Goal: Task Accomplishment & Management: Manage account settings

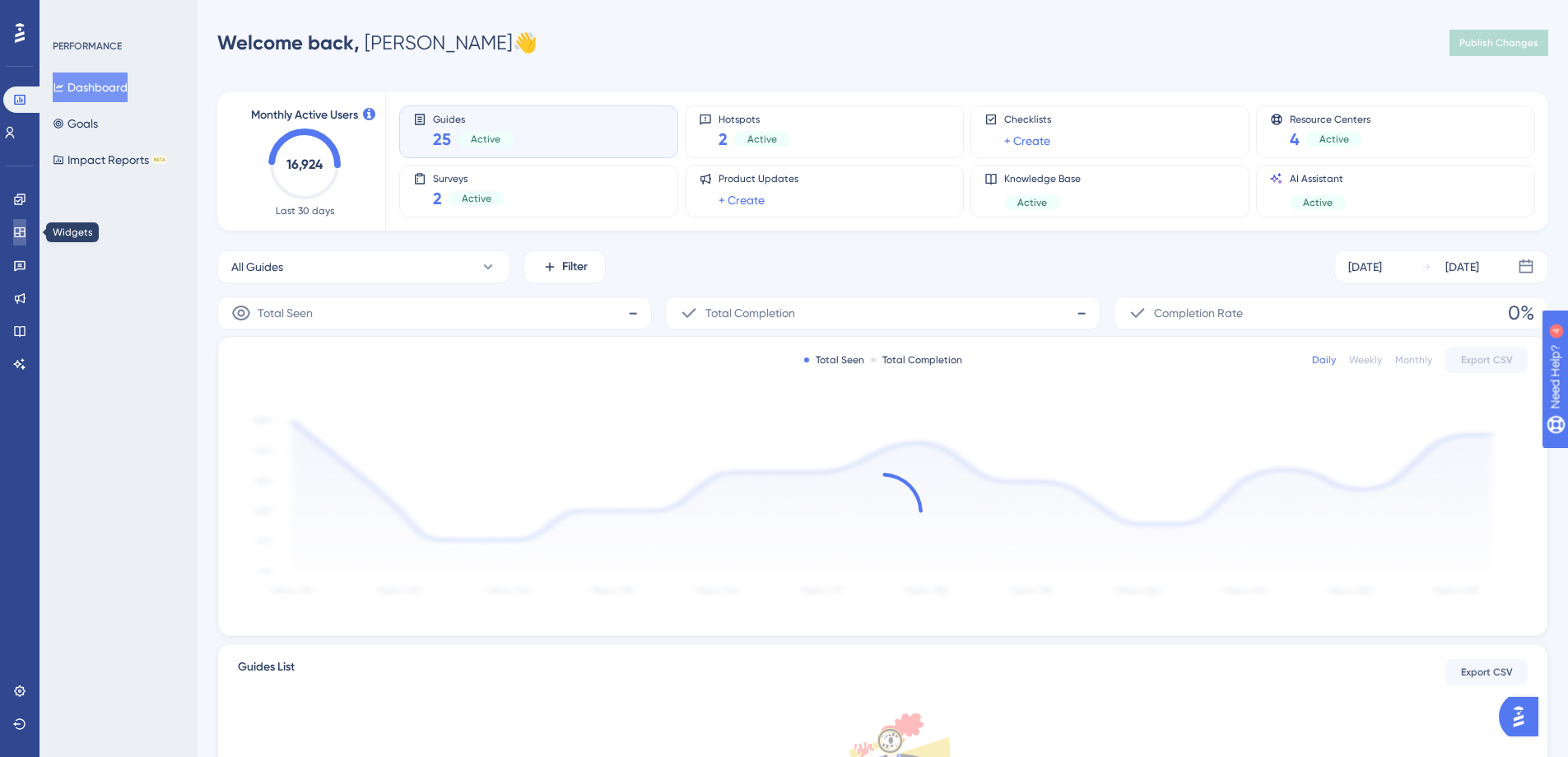
click at [16, 236] on icon at bounding box center [19, 232] width 11 height 10
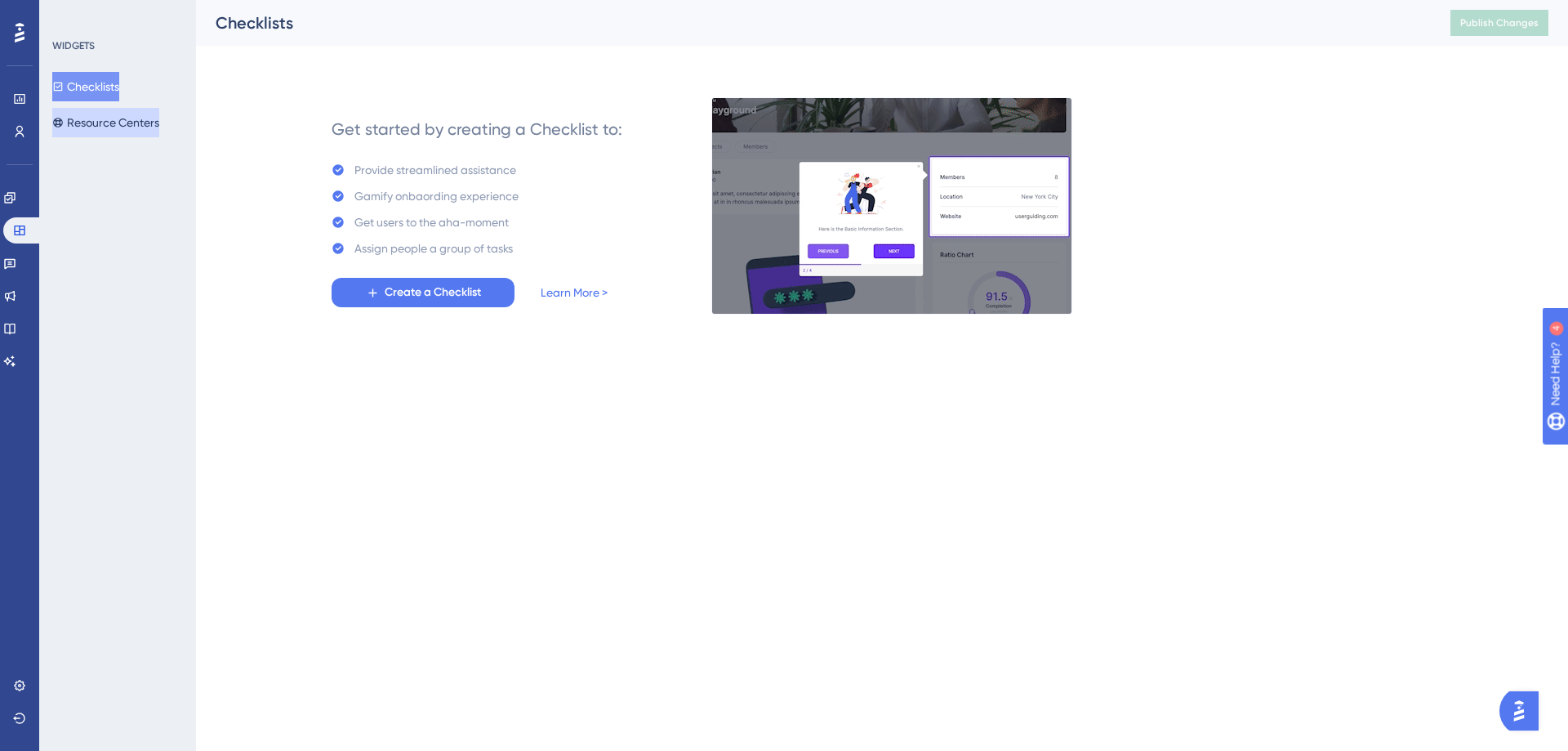
click at [123, 123] on button "Resource Centers" at bounding box center [106, 123] width 107 height 30
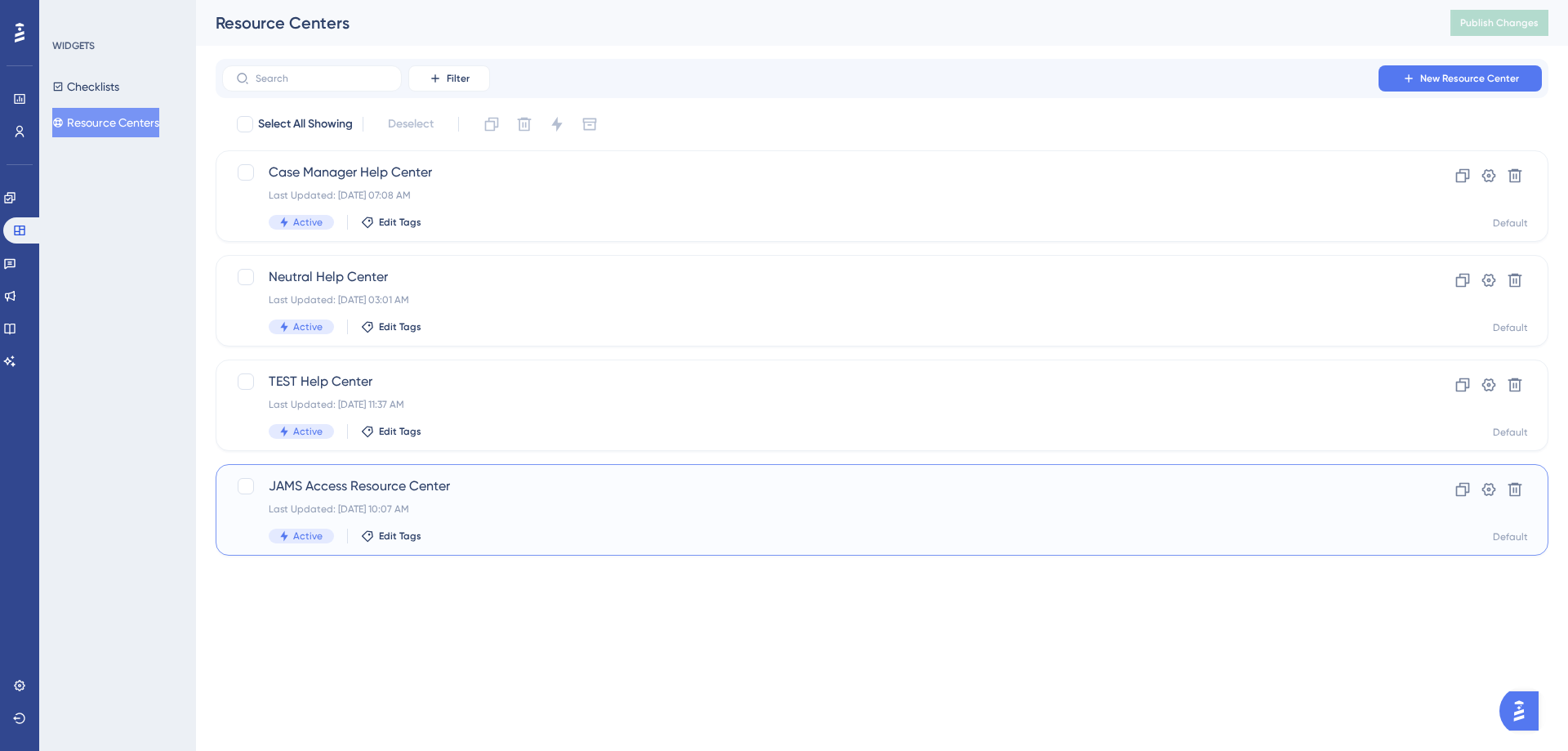
click at [423, 487] on span "JAMS Access Resource Center" at bounding box center [816, 486] width 1096 height 20
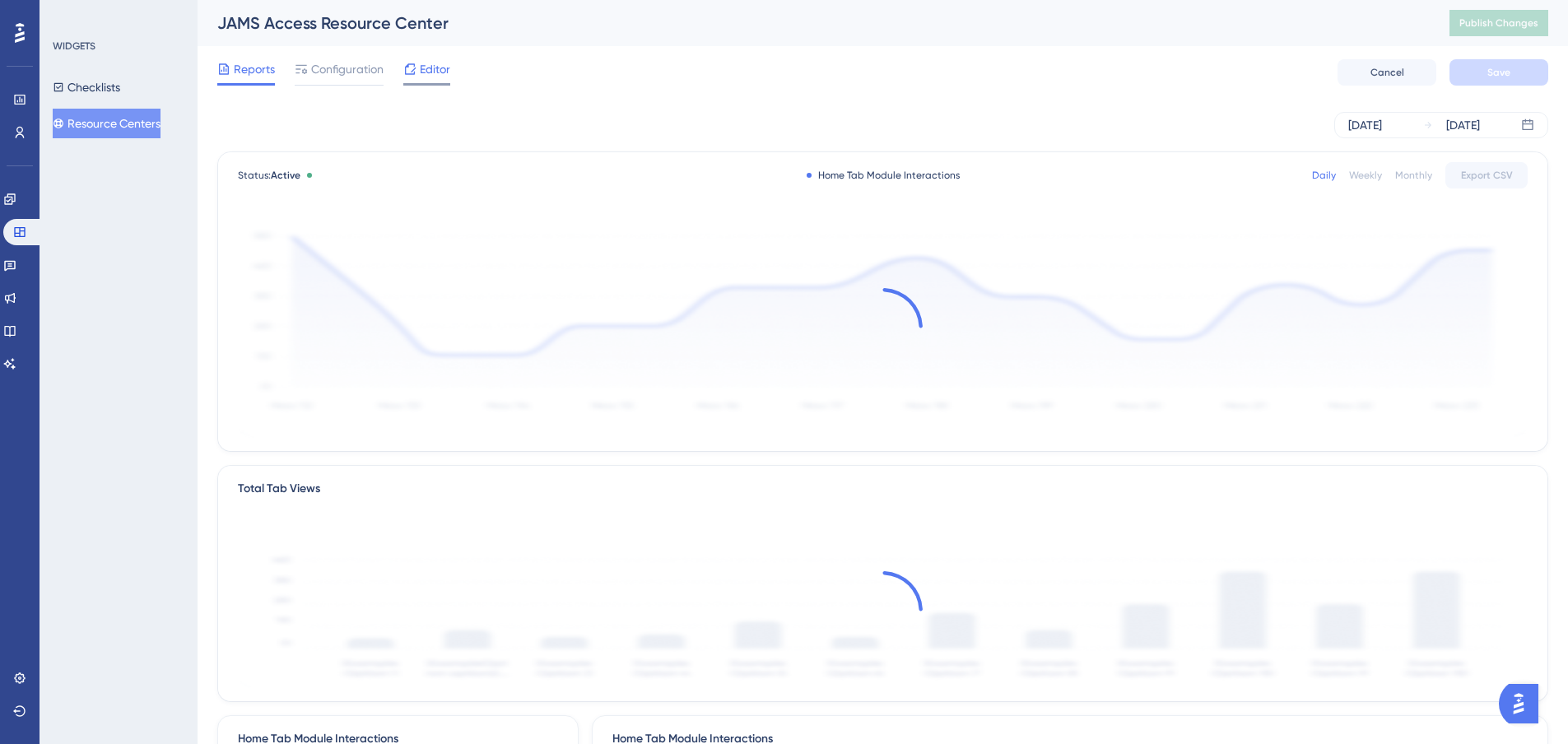
click at [414, 68] on icon at bounding box center [410, 69] width 13 height 13
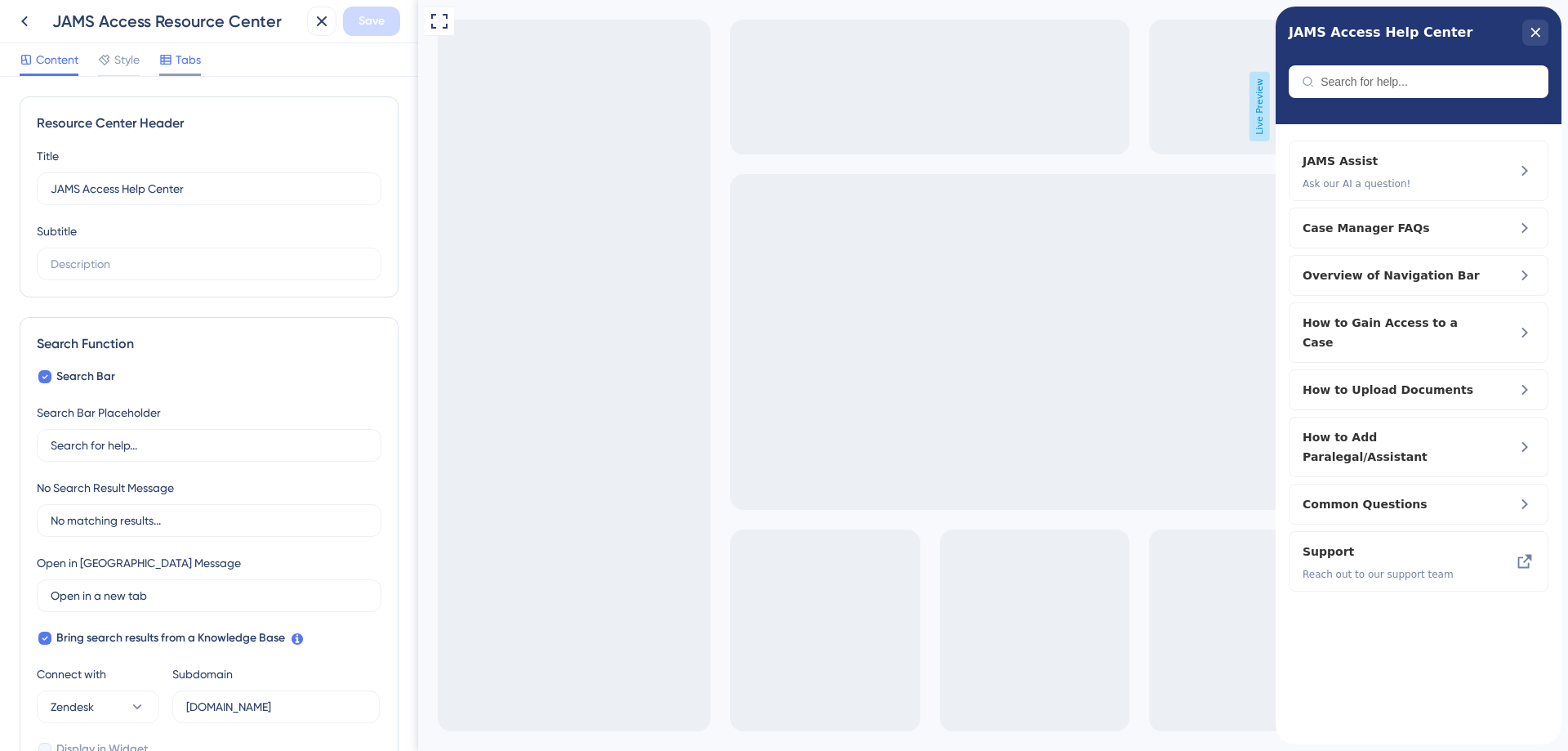
click at [180, 58] on span "Tabs" at bounding box center [188, 60] width 25 height 20
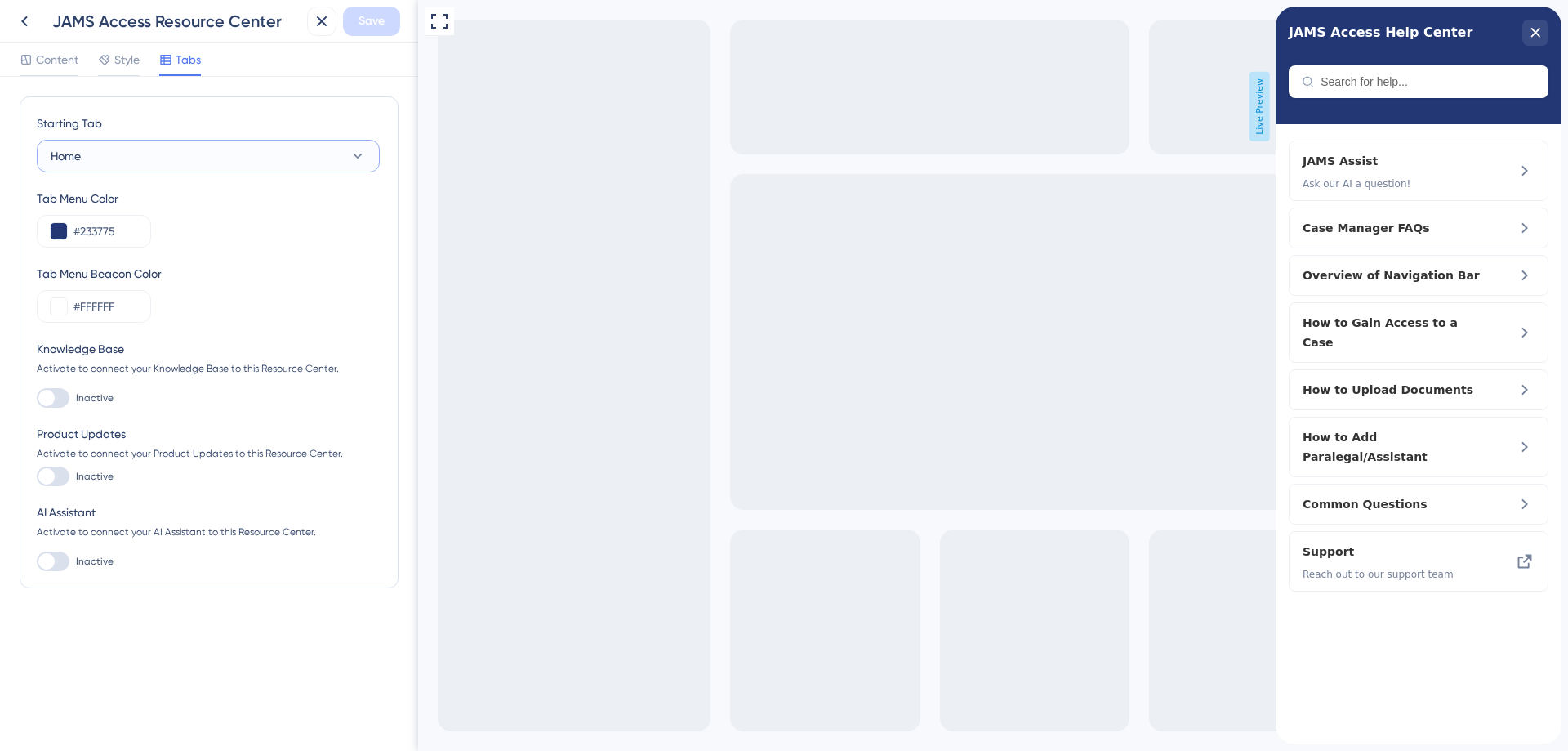
click at [118, 160] on button "Home" at bounding box center [208, 156] width 343 height 33
click at [56, 558] on div at bounding box center [53, 561] width 33 height 20
click at [37, 561] on input "Inactive" at bounding box center [36, 561] width 1 height 1
checkbox input "true"
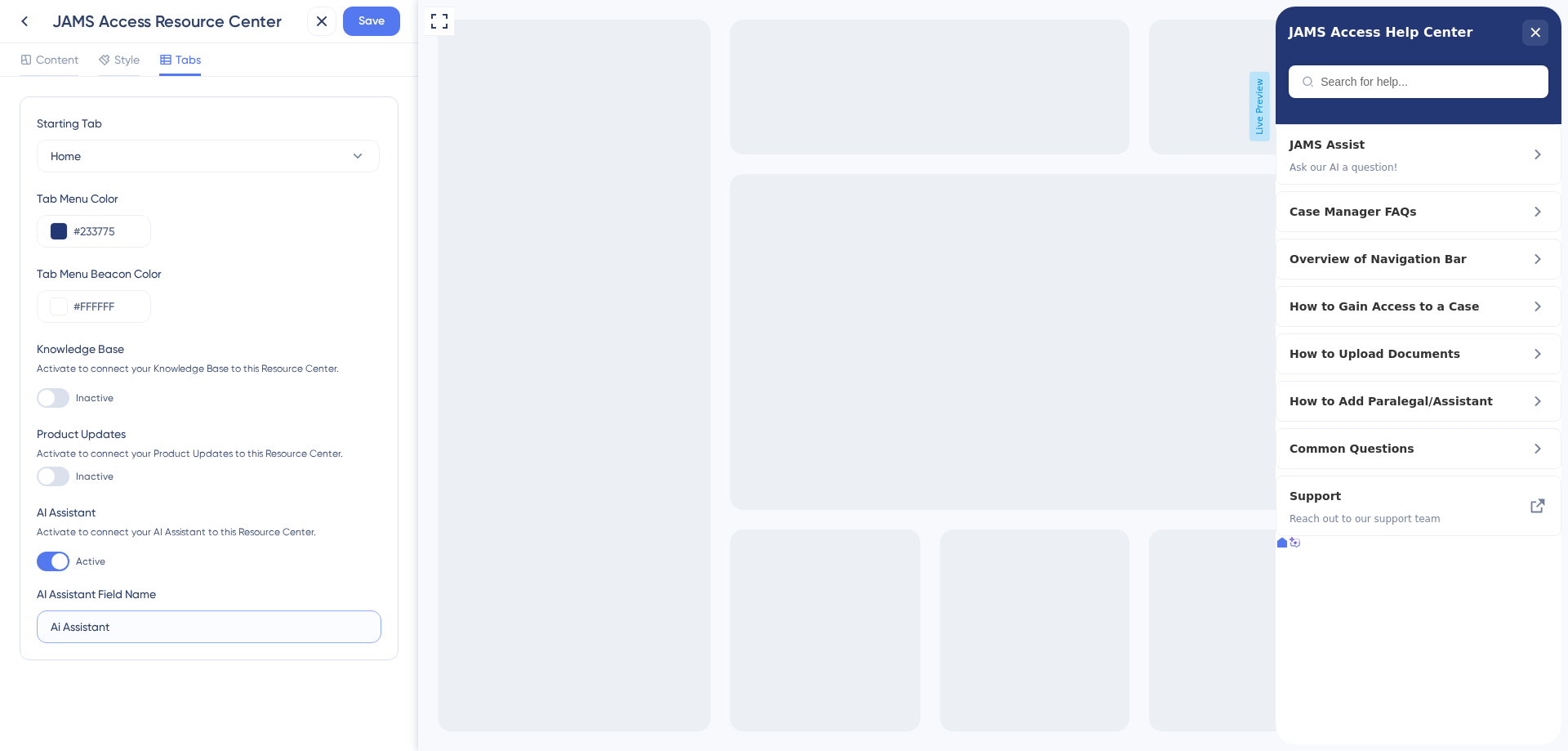
click at [116, 626] on input "Ai Assistant" at bounding box center [209, 627] width 317 height 18
drag, startPoint x: 119, startPoint y: 626, endPoint x: 0, endPoint y: 602, distance: 121.4
click at [0, 602] on div "Starting Tab Home Tab Menu Color #233775 Tab Menu Beacon Color #FFFFFF Knowledg…" at bounding box center [209, 413] width 419 height 674
type input "JAMS Assist"
click at [193, 693] on div "Starting Tab Home Tab Menu Color #233775 Tab Menu Beacon Color #FFFFFF Knowledg…" at bounding box center [209, 410] width 379 height 629
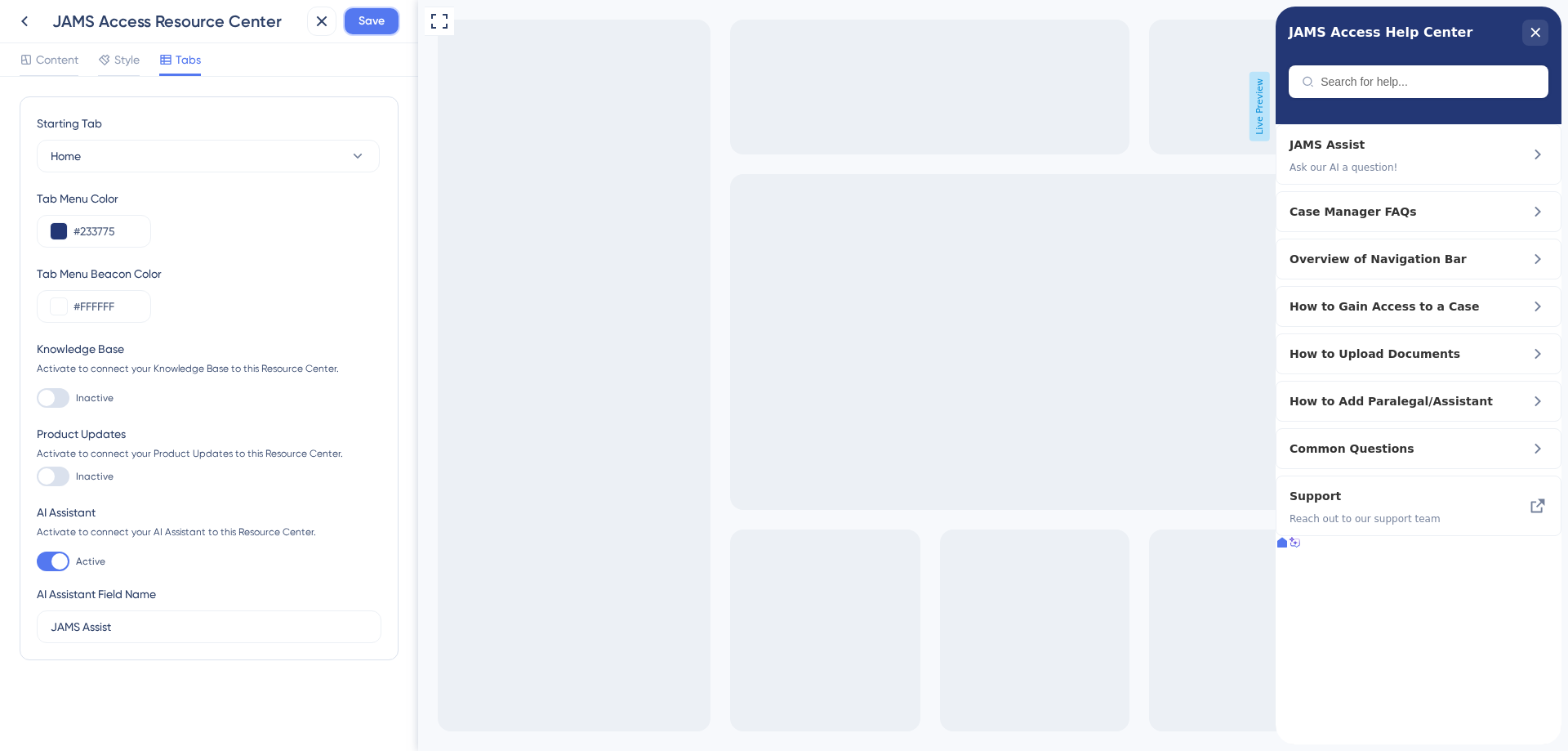
click at [379, 21] on span "Save" at bounding box center [372, 21] width 26 height 20
click at [1302, 549] on icon at bounding box center [1295, 543] width 13 height 13
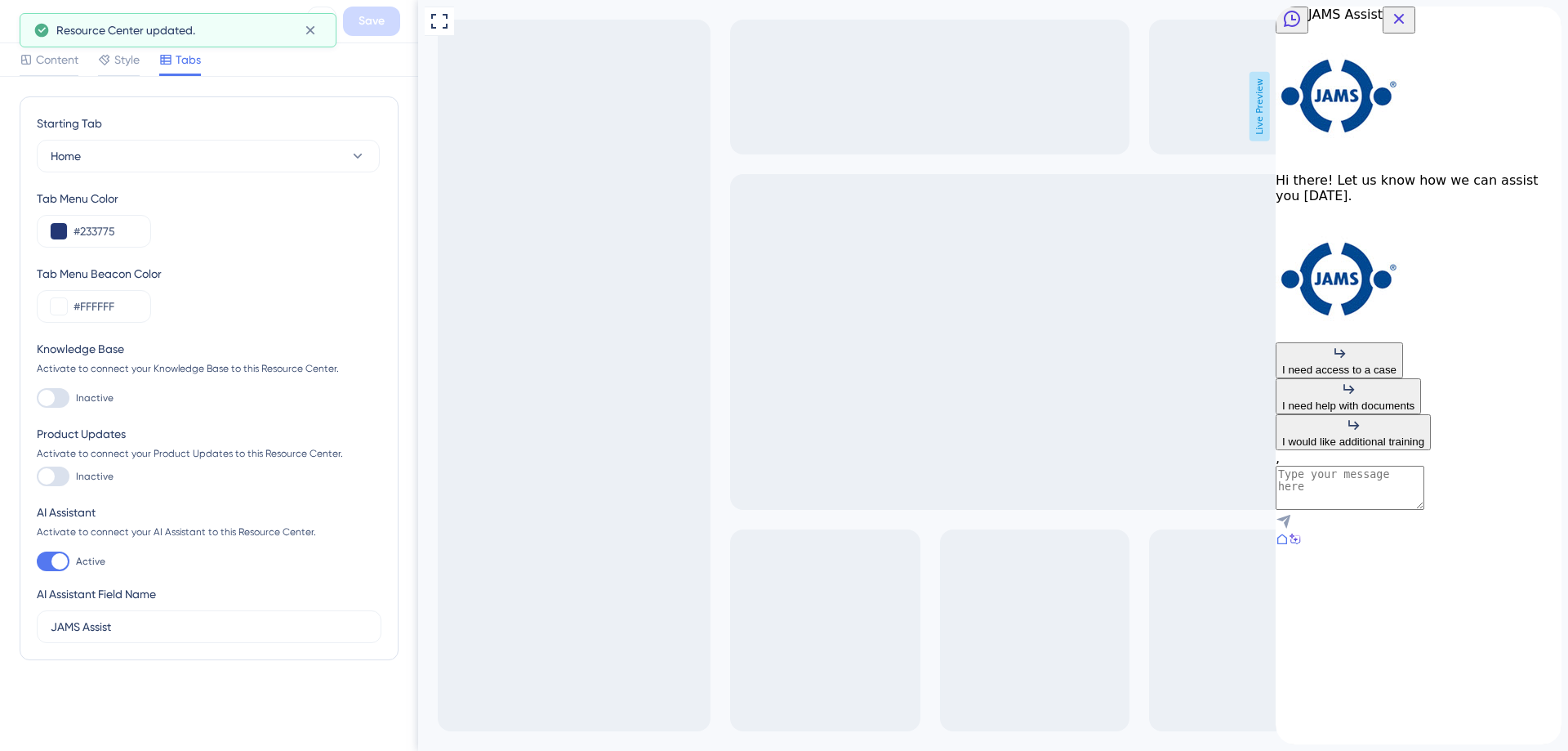
click at [1404, 25] on icon "Close Button" at bounding box center [1399, 19] width 11 height 11
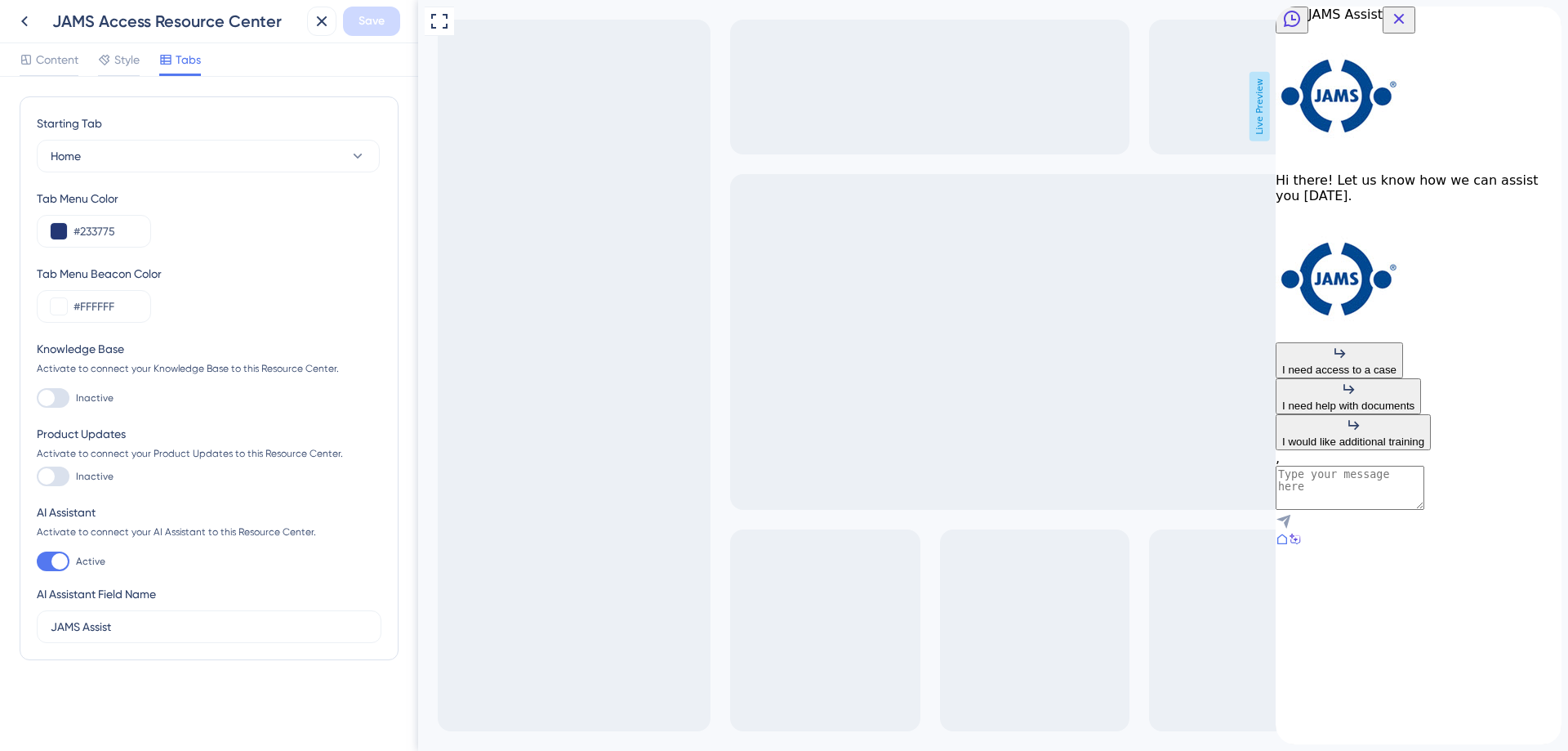
click at [1288, 549] on div at bounding box center [1282, 541] width 13 height 16
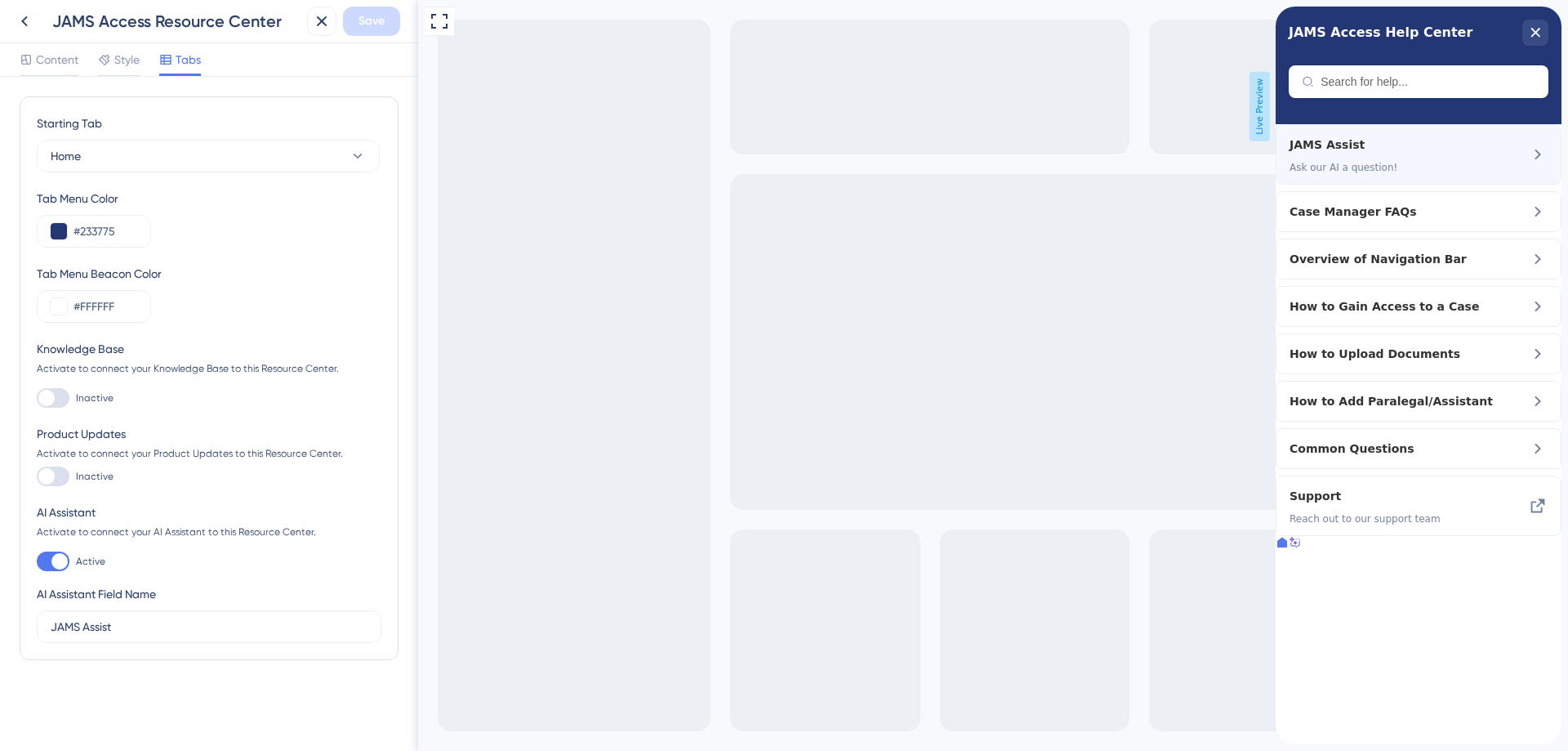
click at [1379, 155] on span "JAMS Assist" at bounding box center [1392, 145] width 206 height 20
drag, startPoint x: 58, startPoint y: 58, endPoint x: 49, endPoint y: 15, distance: 43.9
click at [58, 59] on span "Content" at bounding box center [58, 60] width 43 height 20
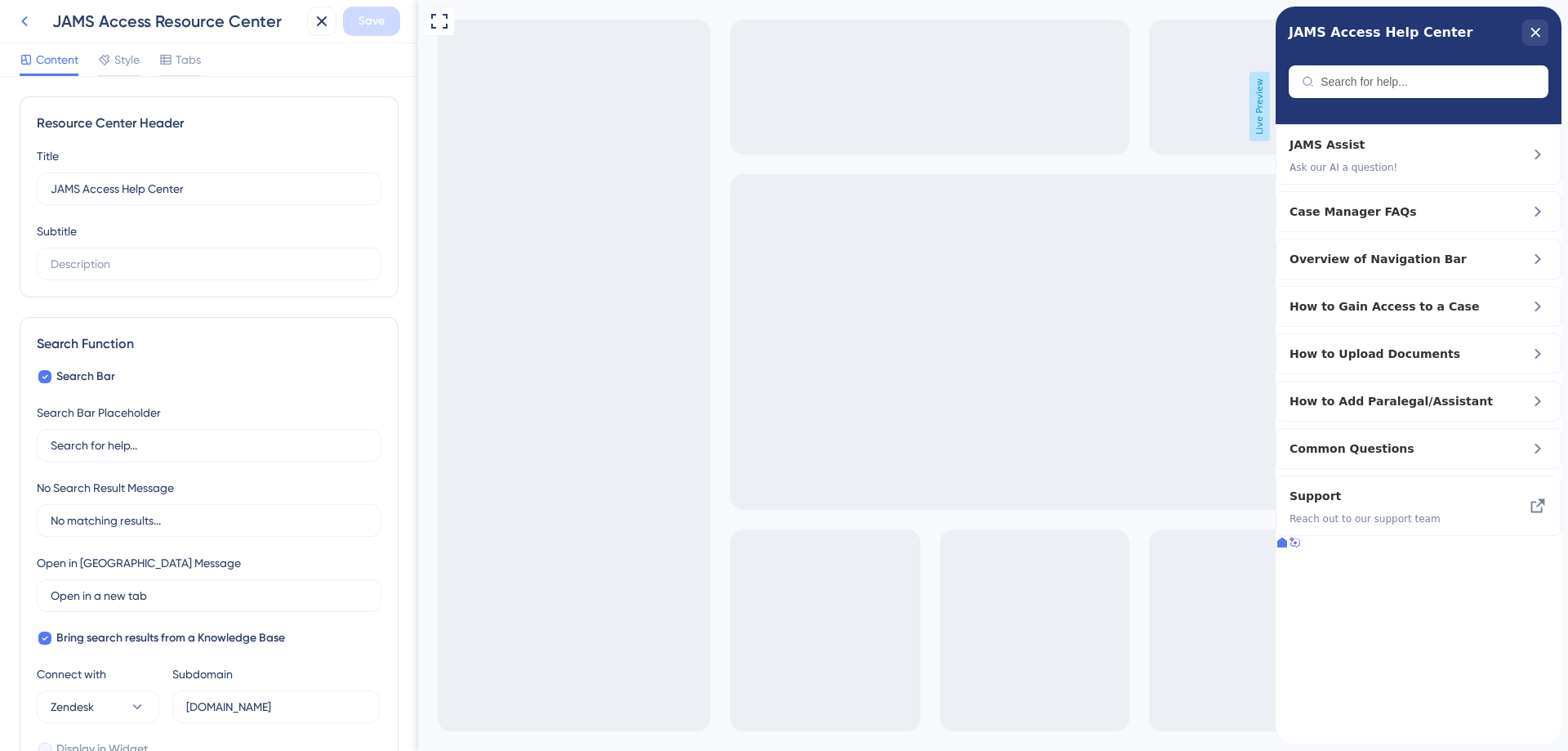
click at [25, 21] on icon at bounding box center [25, 21] width 20 height 20
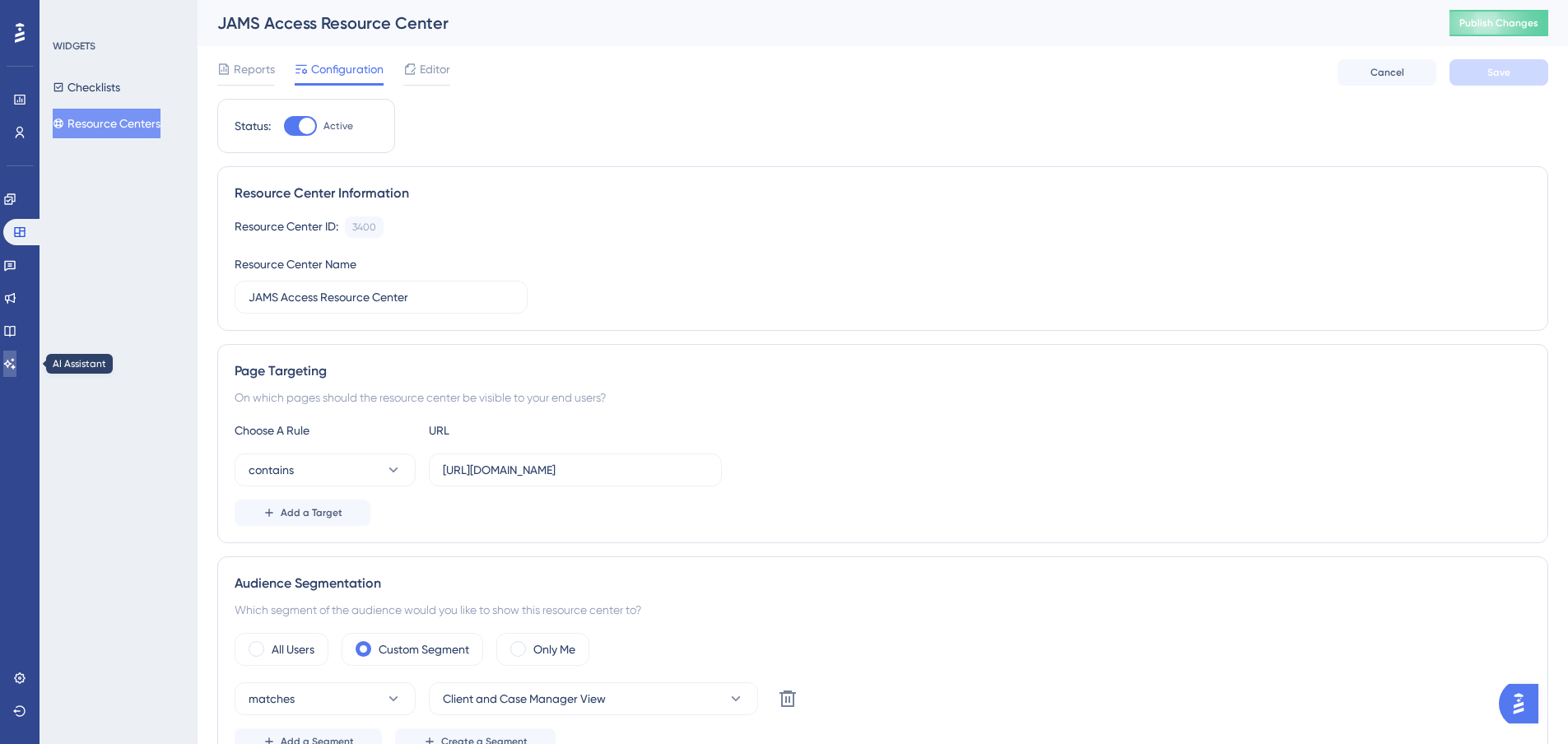
click at [17, 365] on icon at bounding box center [10, 364] width 13 height 13
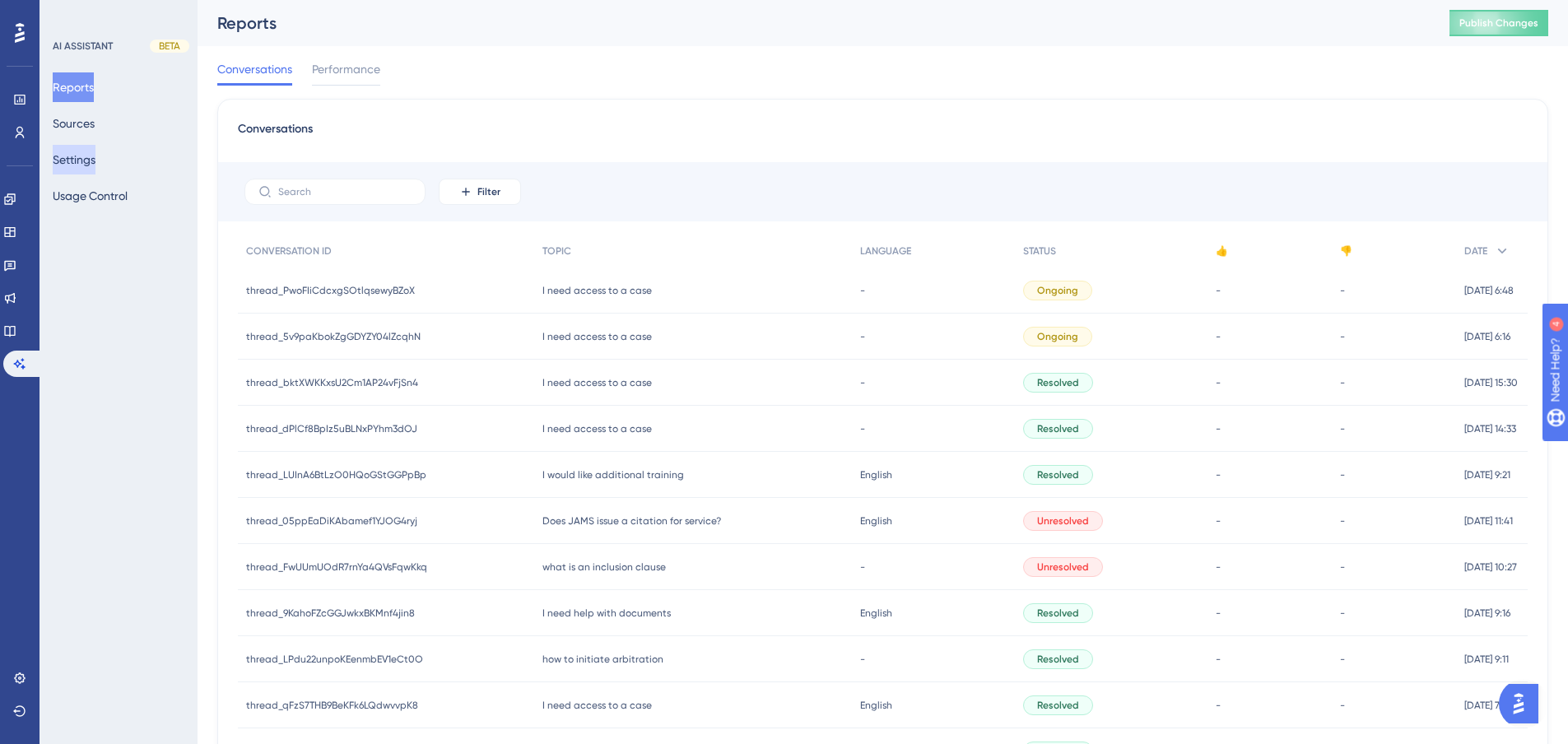
drag, startPoint x: 70, startPoint y: 152, endPoint x: 75, endPoint y: 162, distance: 11.2
click at [70, 152] on button "Settings" at bounding box center [75, 160] width 43 height 30
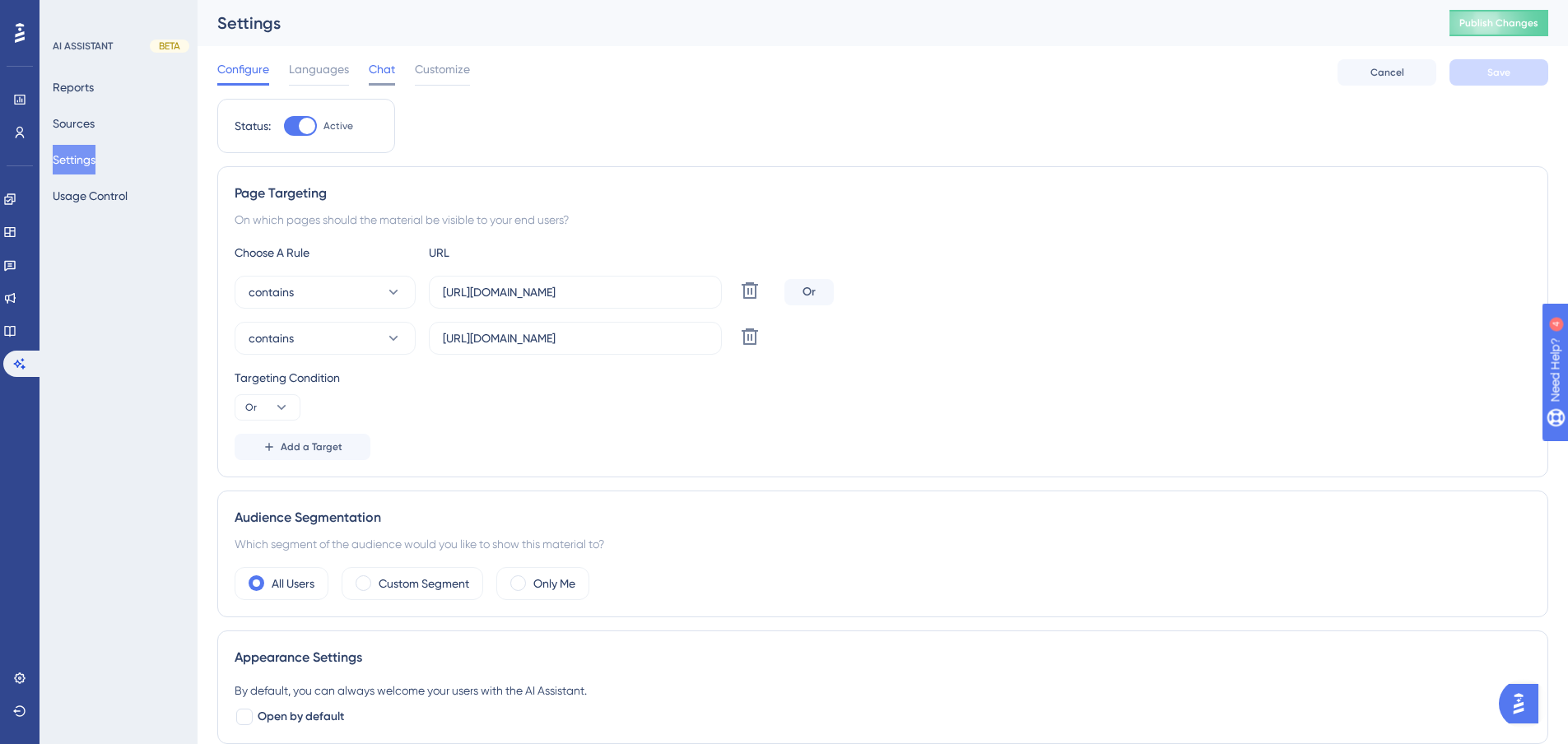
click at [386, 68] on span "Chat" at bounding box center [382, 70] width 27 height 20
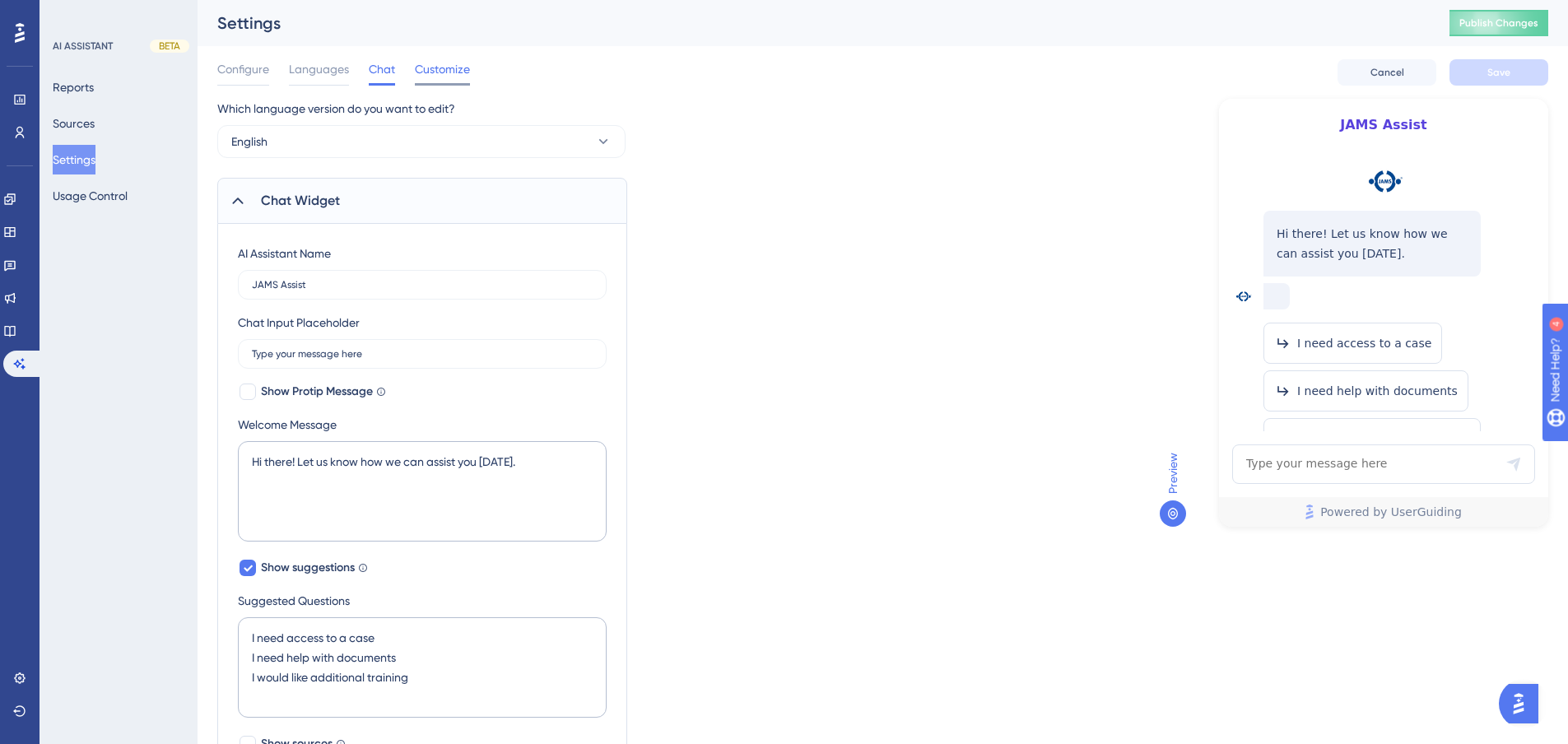
drag, startPoint x: 454, startPoint y: 65, endPoint x: 452, endPoint y: 76, distance: 11.2
click at [453, 65] on span "Customize" at bounding box center [443, 70] width 56 height 20
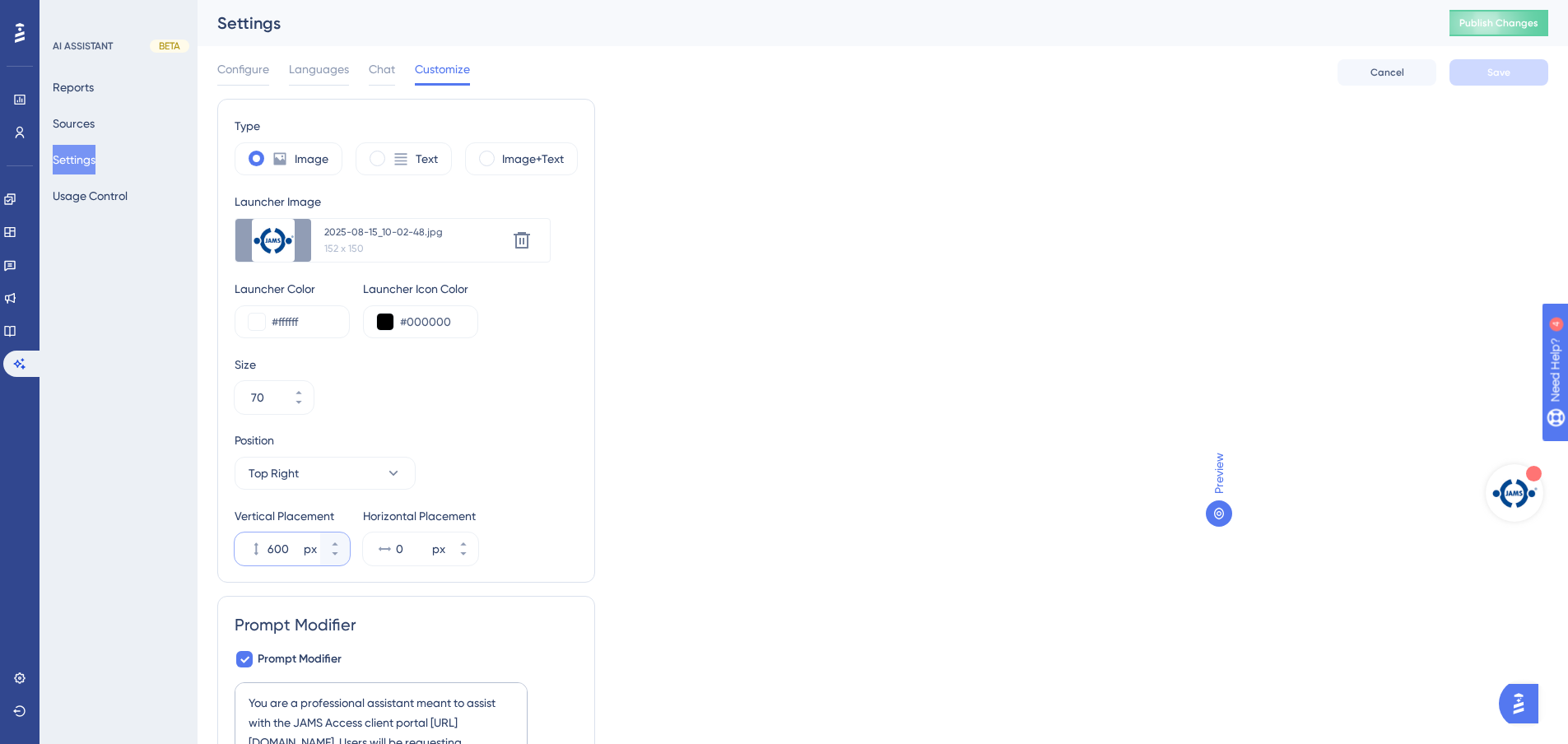
click at [283, 552] on input "600" at bounding box center [284, 549] width 33 height 20
click at [280, 550] on input "600" at bounding box center [284, 549] width 33 height 20
click at [280, 552] on input "600" at bounding box center [284, 549] width 33 height 20
type input "1000"
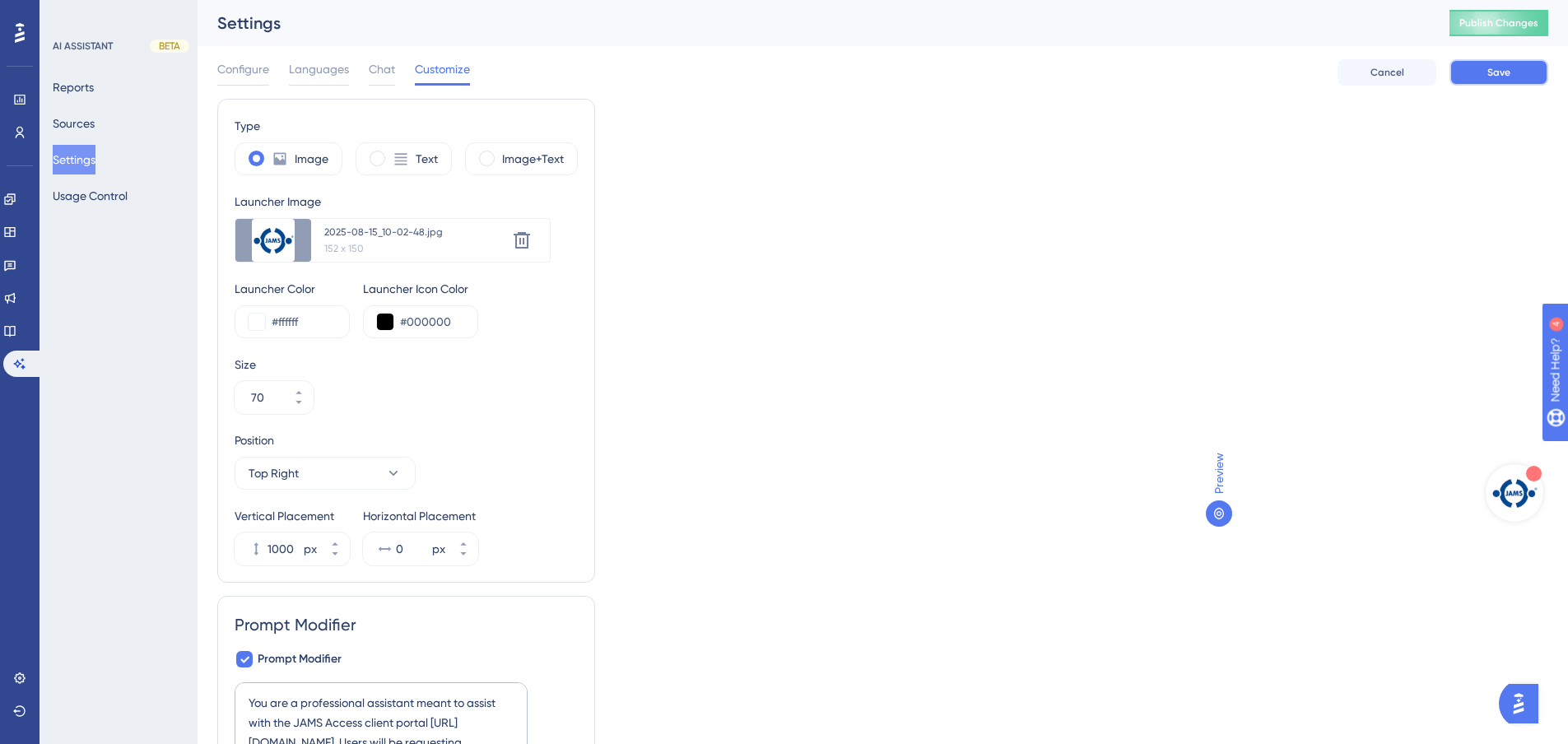
click at [1517, 65] on button "Save" at bounding box center [1498, 73] width 99 height 27
click at [1498, 20] on span "Publish Changes" at bounding box center [1498, 23] width 79 height 13
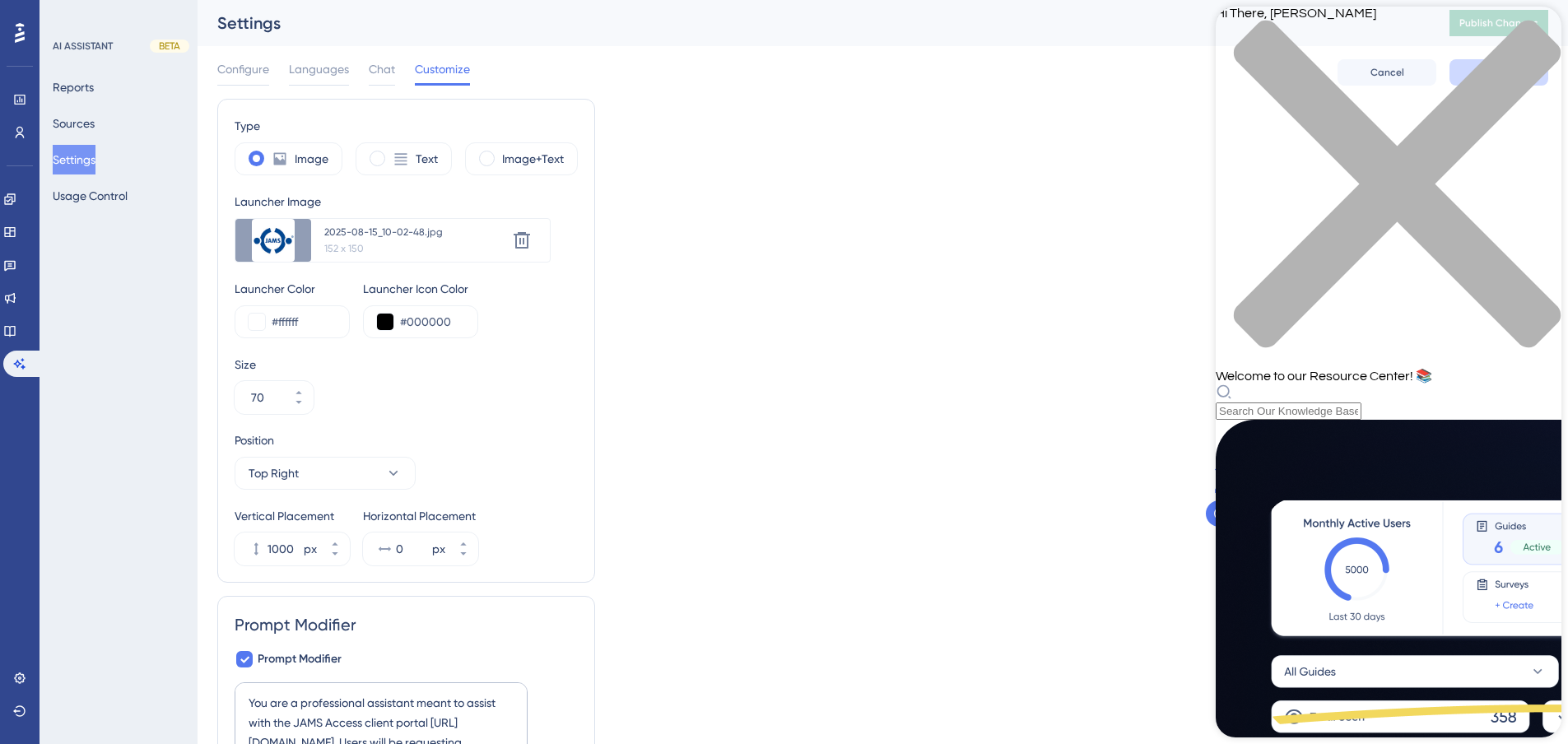
click at [1536, 39] on div "close resource center" at bounding box center [1388, 194] width 346 height 348
